Goal: Find specific page/section: Find specific page/section

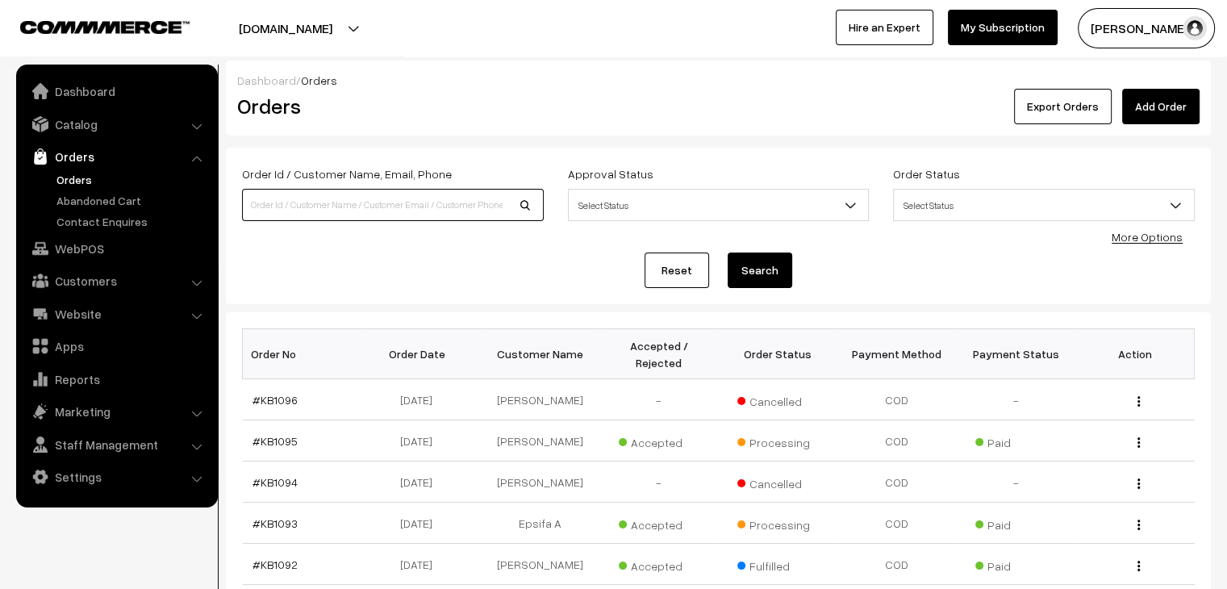
click at [311, 200] on input at bounding box center [393, 205] width 302 height 32
click at [64, 120] on link "Catalog" at bounding box center [116, 124] width 192 height 29
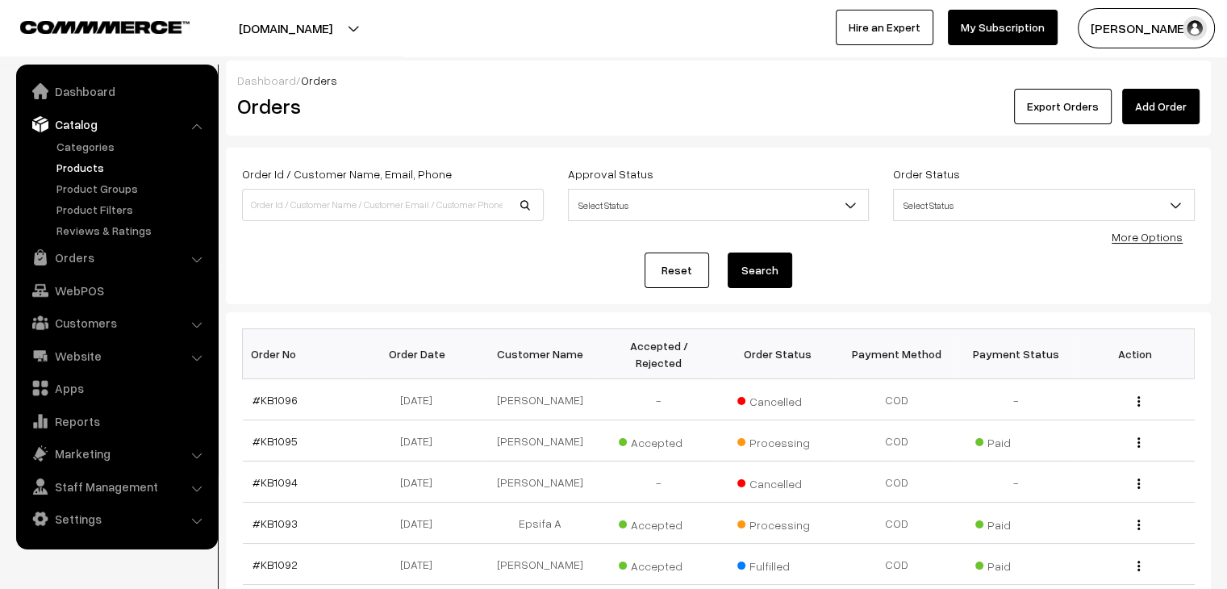
click at [87, 167] on link "Products" at bounding box center [132, 167] width 160 height 17
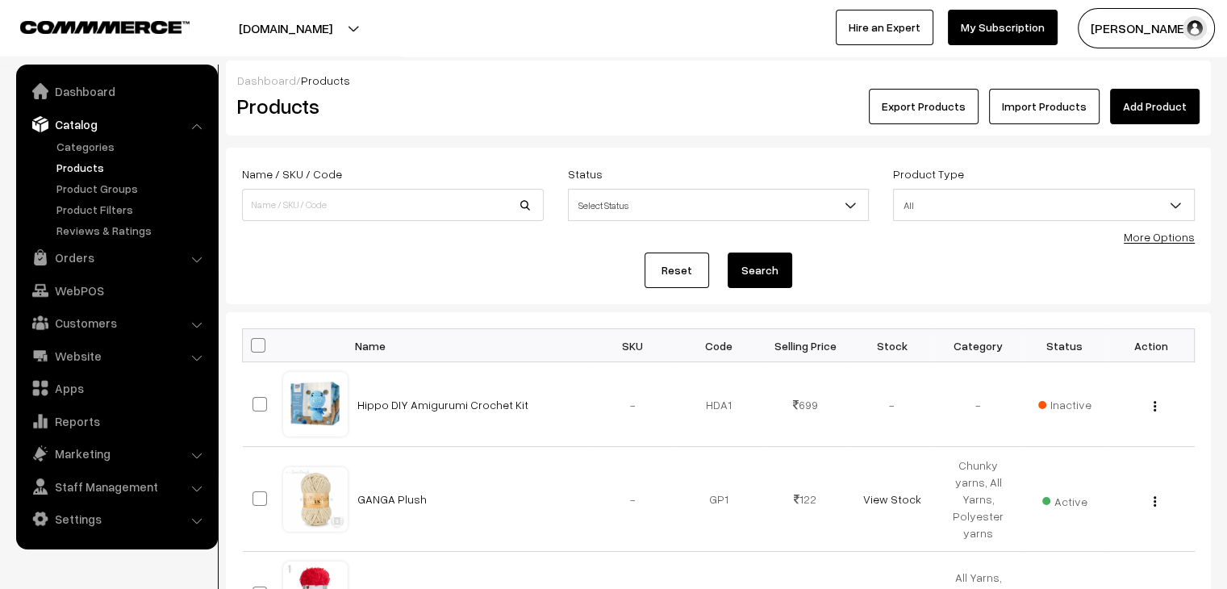
click at [106, 272] on ul "Dashboard Catalog" at bounding box center [117, 307] width 202 height 485
click at [105, 263] on link "Orders" at bounding box center [116, 257] width 192 height 29
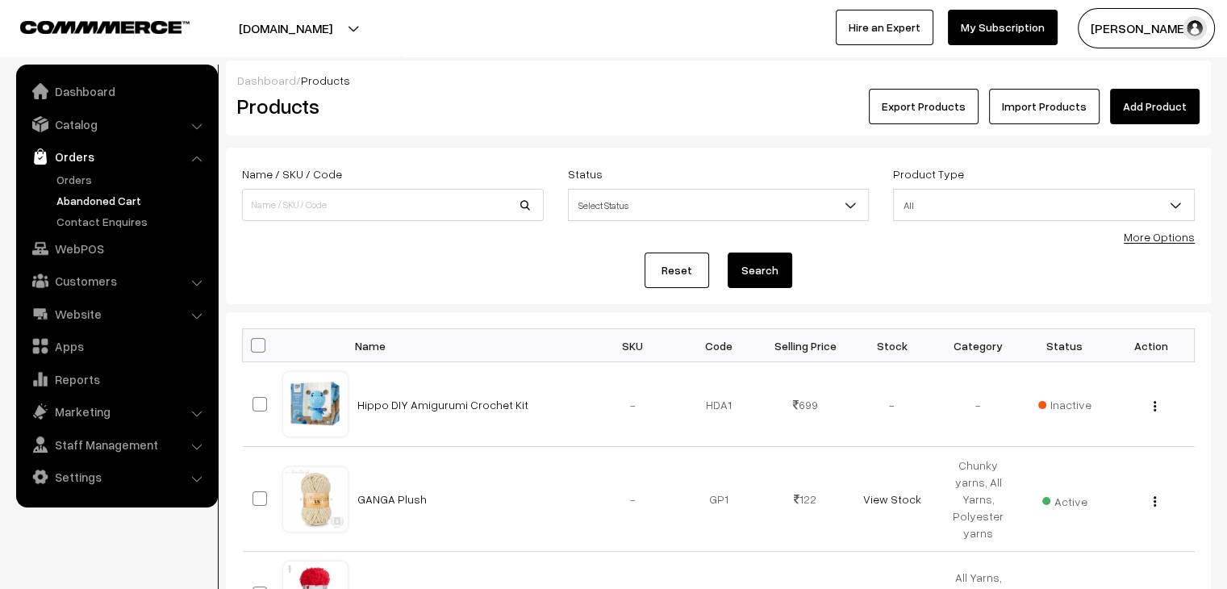
click at [108, 194] on link "Abandoned Cart" at bounding box center [132, 200] width 160 height 17
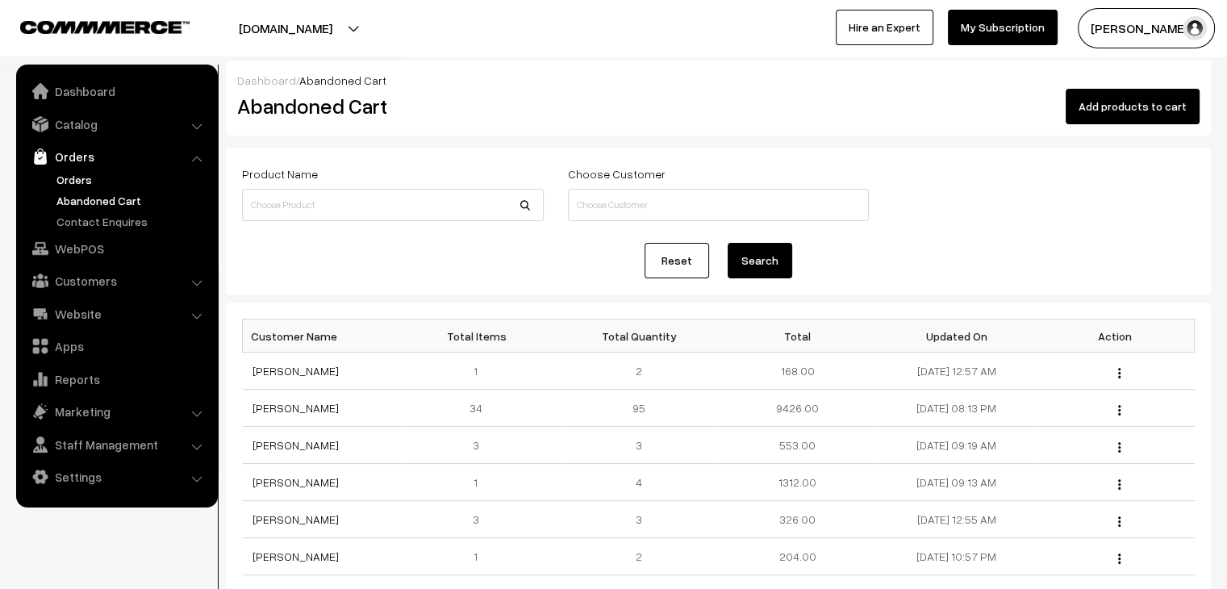
click at [84, 174] on link "Orders" at bounding box center [132, 179] width 160 height 17
